Goal: Task Accomplishment & Management: Manage account settings

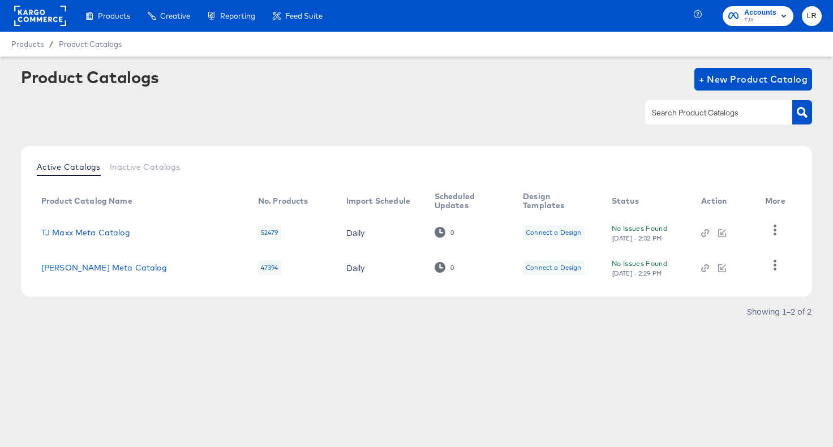
click at [23, 15] on rect at bounding box center [40, 16] width 52 height 20
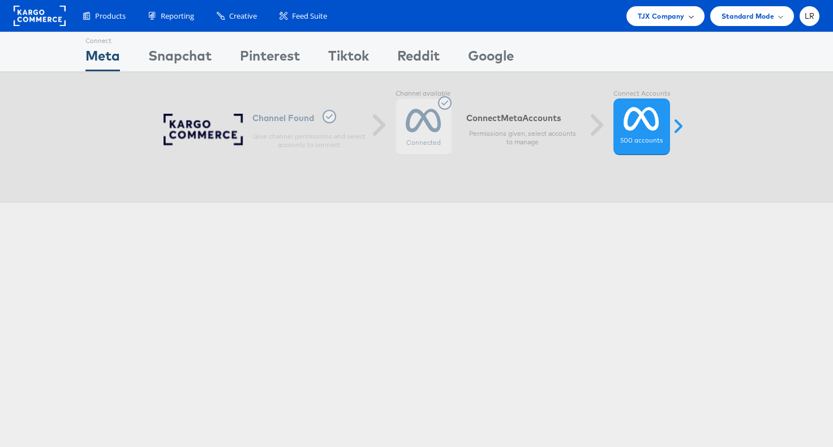
click at [667, 12] on span "TJX Company" at bounding box center [660, 16] width 47 height 12
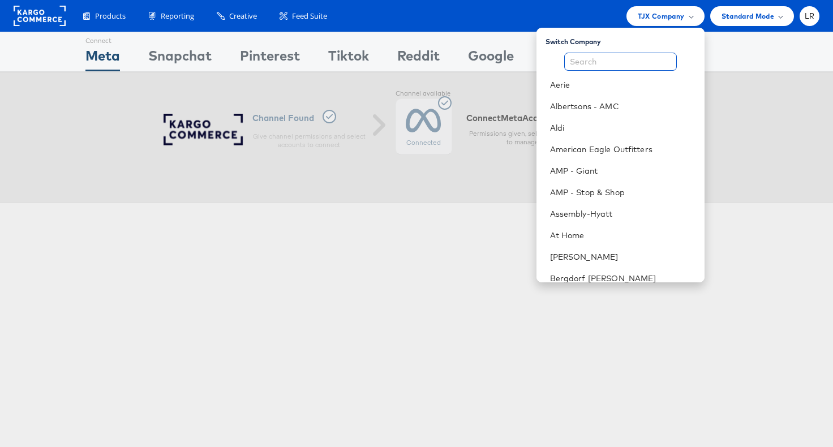
click at [617, 60] on input "text" at bounding box center [620, 62] width 113 height 18
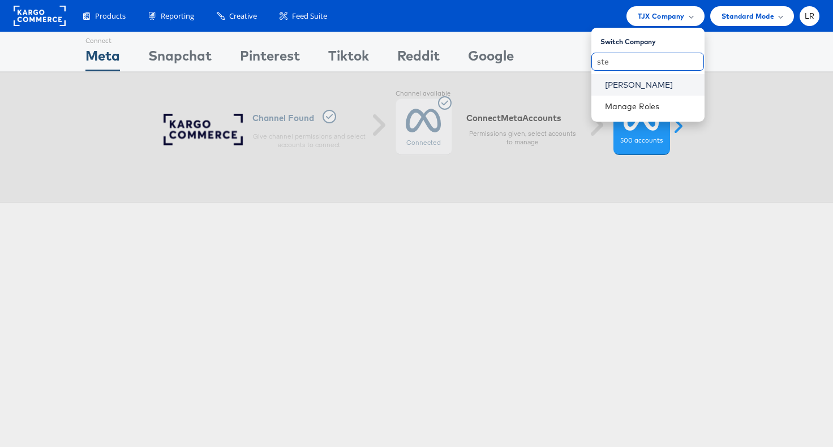
type input "ste"
click at [628, 84] on link "[PERSON_NAME]" at bounding box center [650, 84] width 91 height 11
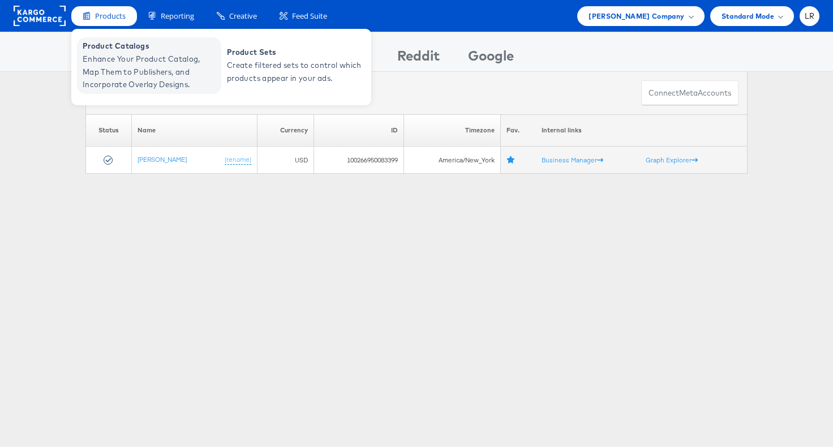
click at [107, 60] on span "Enhance Your Product Catalog, Map Them to Publishers, and Incorporate Overlay D…" at bounding box center [151, 72] width 136 height 38
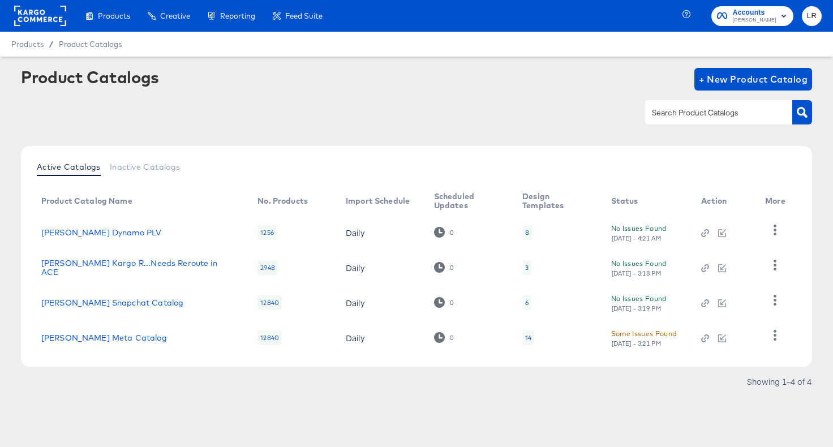
click at [269, 334] on div "12840" at bounding box center [269, 337] width 24 height 15
